Goal: Task Accomplishment & Management: Complete application form

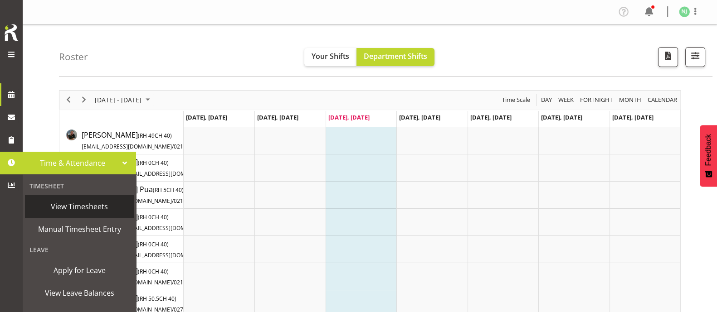
click at [73, 207] on span "View Timesheets" at bounding box center [79, 207] width 100 height 14
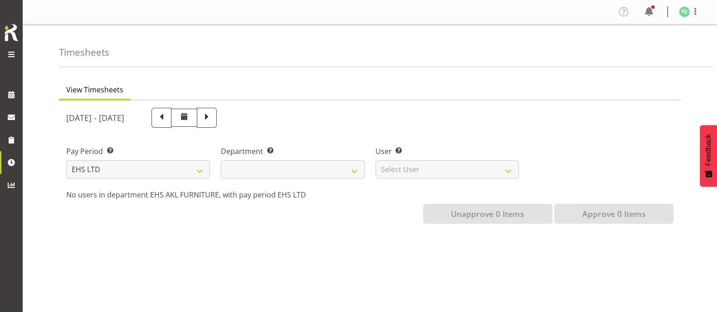
select select
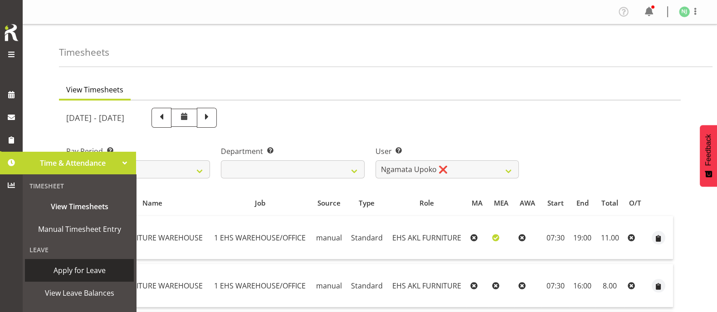
click at [73, 271] on span "Apply for Leave" at bounding box center [79, 271] width 100 height 14
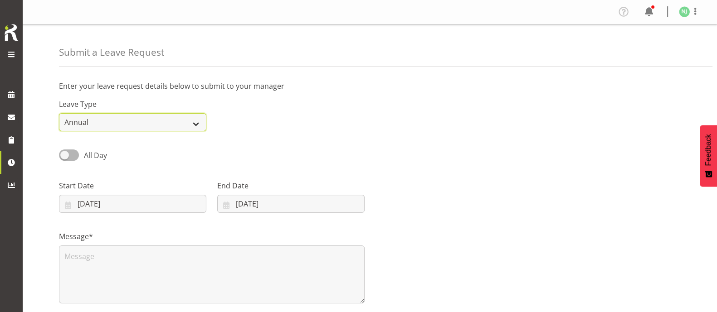
click at [109, 126] on select "Annual Sick Leave Without Pay Bereavement Domestic Violence Parental Jury Servi…" at bounding box center [132, 122] width 147 height 18
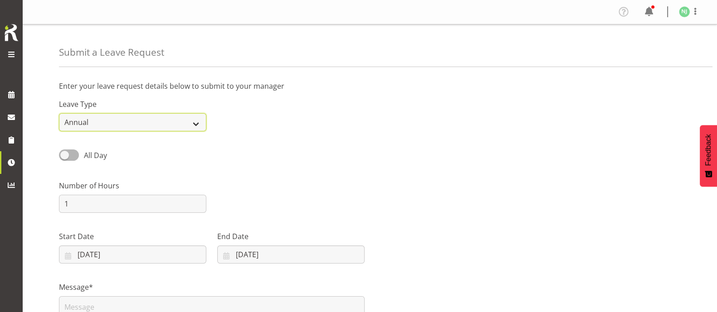
select select "Sick"
click at [59, 113] on select "Annual Sick Leave Without Pay Bereavement Domestic Violence Parental Jury Servi…" at bounding box center [132, 122] width 147 height 18
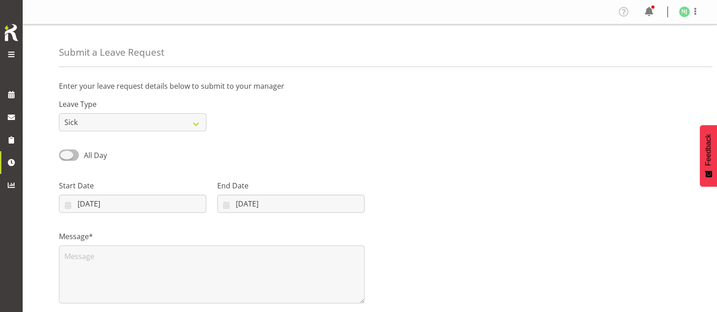
click at [73, 154] on span at bounding box center [69, 155] width 20 height 11
click at [65, 154] on input "All Day" at bounding box center [62, 155] width 6 height 6
checkbox input "true"
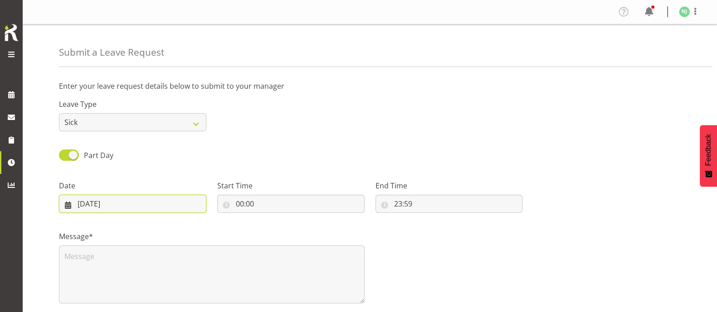
click at [107, 205] on input "20/08/2025" at bounding box center [132, 204] width 147 height 18
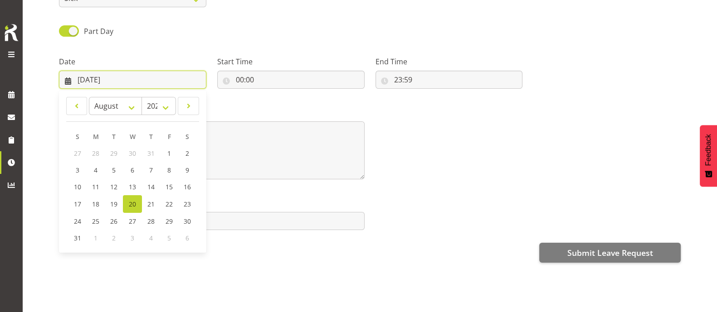
scroll to position [133, 0]
click at [96, 200] on span "18" at bounding box center [95, 204] width 7 height 9
type input "18/08/2025"
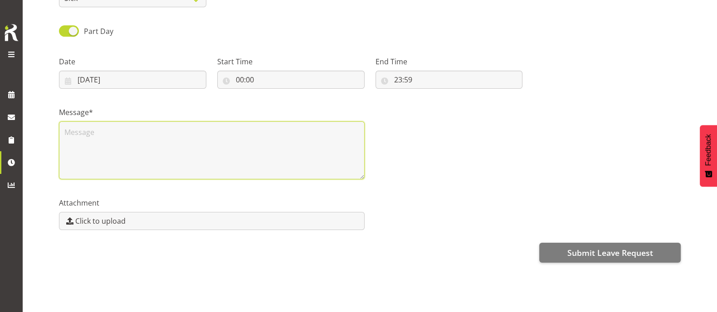
click at [154, 123] on textarea at bounding box center [212, 151] width 306 height 58
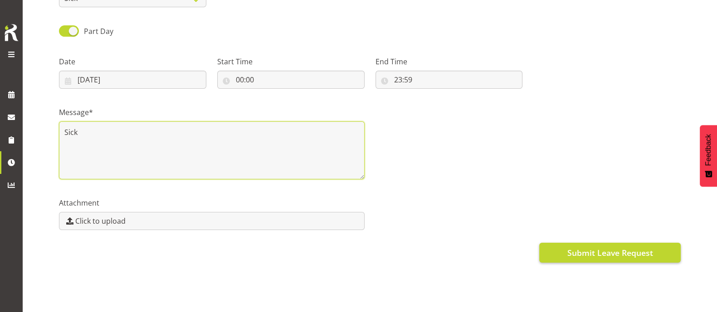
type textarea "Sick"
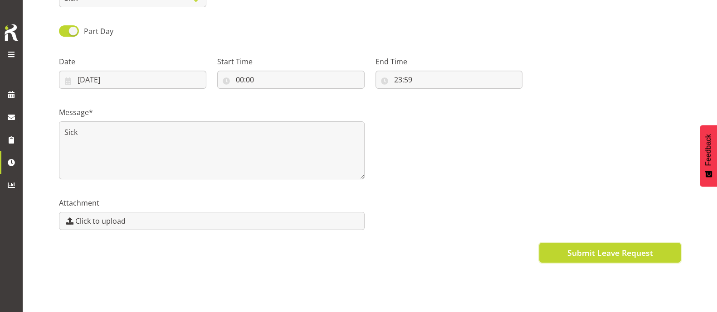
click at [637, 254] on button "Submit Leave Request" at bounding box center [609, 253] width 141 height 20
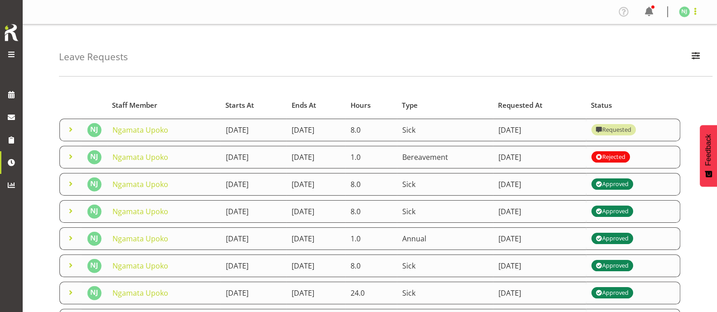
click at [695, 13] on span at bounding box center [695, 11] width 11 height 11
click at [664, 48] on link "Log Out" at bounding box center [657, 47] width 87 height 16
